Goal: Find specific page/section: Find specific page/section

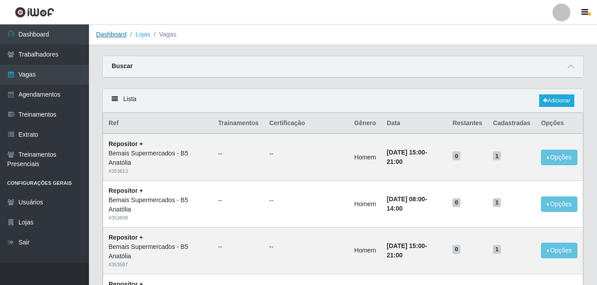
click at [116, 33] on link "Dashboard" at bounding box center [111, 34] width 31 height 7
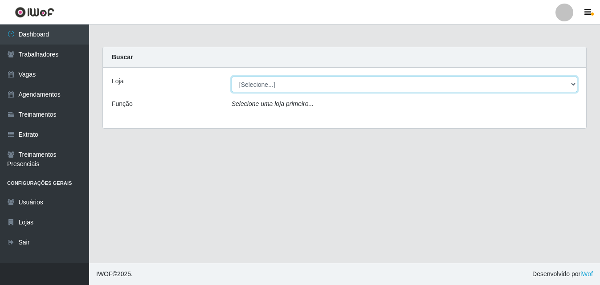
click at [573, 83] on select "[Selecione...] Bemais Supermercados - B5 Anatólia" at bounding box center [403, 85] width 345 height 16
click at [231, 77] on select "[Selecione...] Bemais Supermercados - B5 Anatólia" at bounding box center [403, 85] width 345 height 16
drag, startPoint x: 571, startPoint y: 83, endPoint x: 552, endPoint y: 88, distance: 19.2
click at [571, 83] on select "[Selecione...] Bemais Supermercados - B5 Anatólia" at bounding box center [403, 85] width 345 height 16
select select "405"
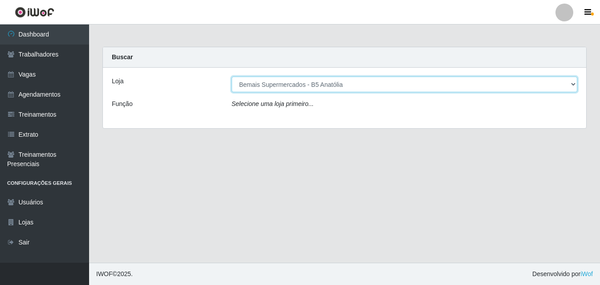
click at [231, 77] on select "[Selecione...] Bemais Supermercados - B5 Anatólia" at bounding box center [403, 85] width 345 height 16
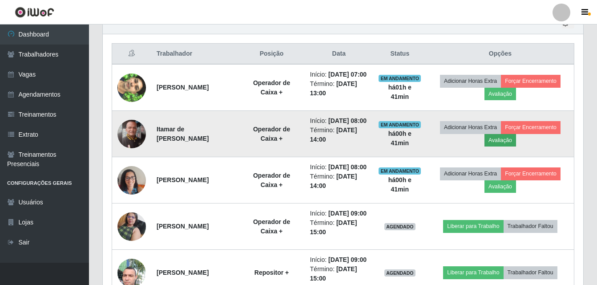
scroll to position [237, 0]
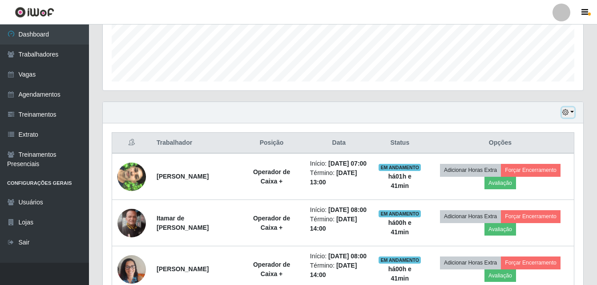
click at [573, 110] on button "button" at bounding box center [568, 112] width 12 height 10
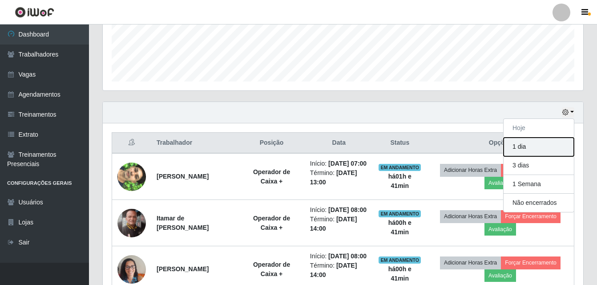
click at [525, 149] on button "1 dia" at bounding box center [539, 147] width 70 height 19
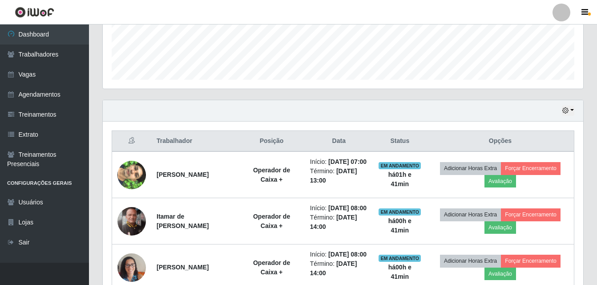
scroll to position [223, 0]
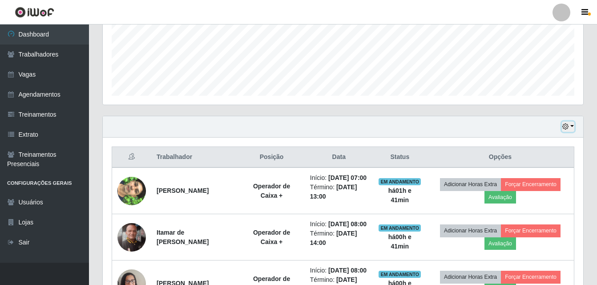
click at [572, 126] on button "button" at bounding box center [568, 127] width 12 height 10
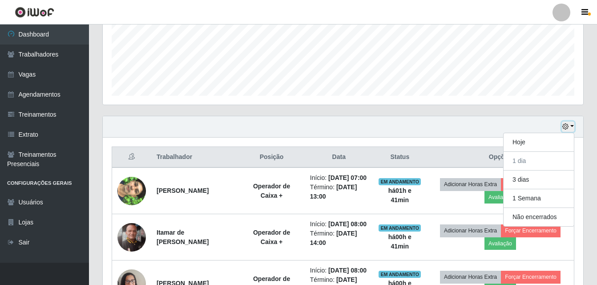
click at [572, 126] on button "button" at bounding box center [568, 127] width 12 height 10
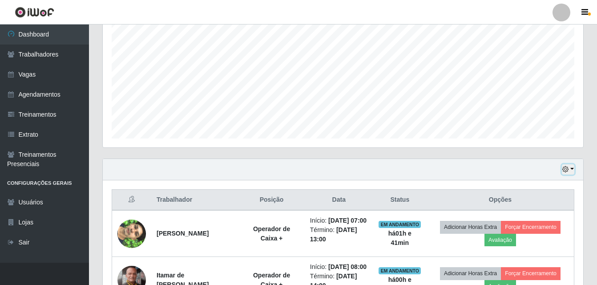
scroll to position [45, 0]
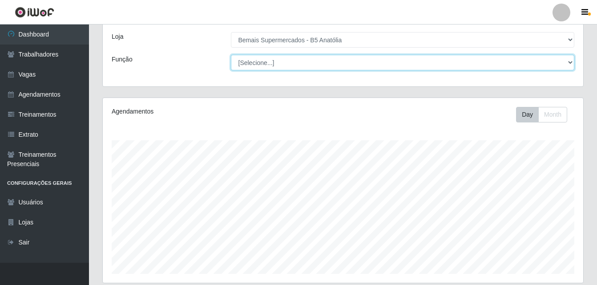
drag, startPoint x: 570, startPoint y: 61, endPoint x: 565, endPoint y: 63, distance: 5.6
click at [569, 61] on select "[Selecione...] ASG ASG + ASG ++ Auxiliar de Estacionamento Auxiliar de Estacion…" at bounding box center [403, 63] width 344 height 16
click at [231, 55] on select "[Selecione...] ASG ASG + ASG ++ Auxiliar de Estacionamento Auxiliar de Estacion…" at bounding box center [403, 63] width 344 height 16
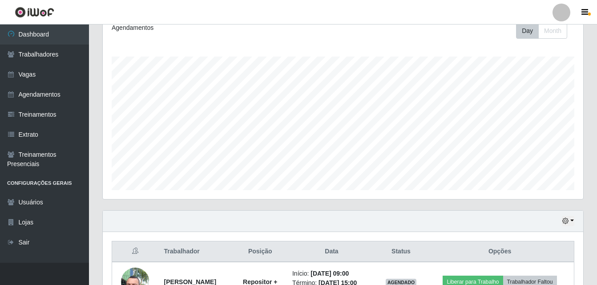
scroll to position [0, 0]
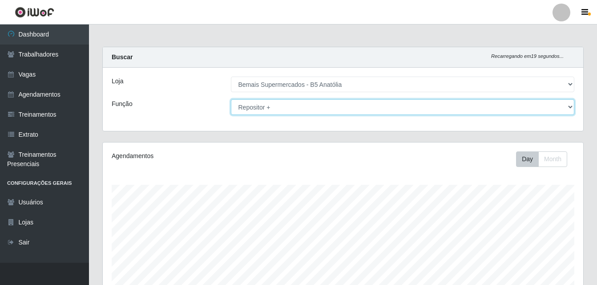
click at [572, 105] on select "[Selecione...] ASG ASG + ASG ++ Auxiliar de Estacionamento Auxiliar de Estacion…" at bounding box center [403, 107] width 344 height 16
click at [373, 104] on select "[Selecione...] ASG ASG + ASG ++ Auxiliar de Estacionamento Auxiliar de Estacion…" at bounding box center [403, 107] width 344 height 16
drag, startPoint x: 569, startPoint y: 109, endPoint x: 556, endPoint y: 109, distance: 12.5
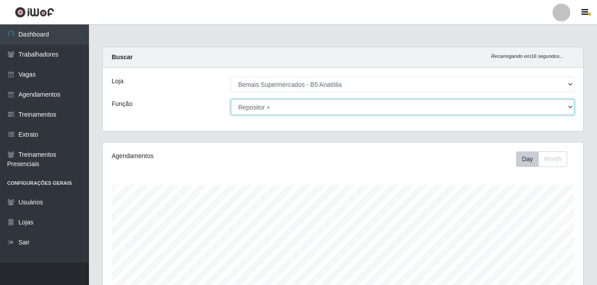
click at [569, 109] on select "[Selecione...] ASG ASG + ASG ++ Auxiliar de Estacionamento Auxiliar de Estacion…" at bounding box center [403, 107] width 344 height 16
select select "72"
click at [231, 99] on select "[Selecione...] ASG ASG + ASG ++ Auxiliar de Estacionamento Auxiliar de Estacion…" at bounding box center [403, 107] width 344 height 16
